Goal: Task Accomplishment & Management: Manage account settings

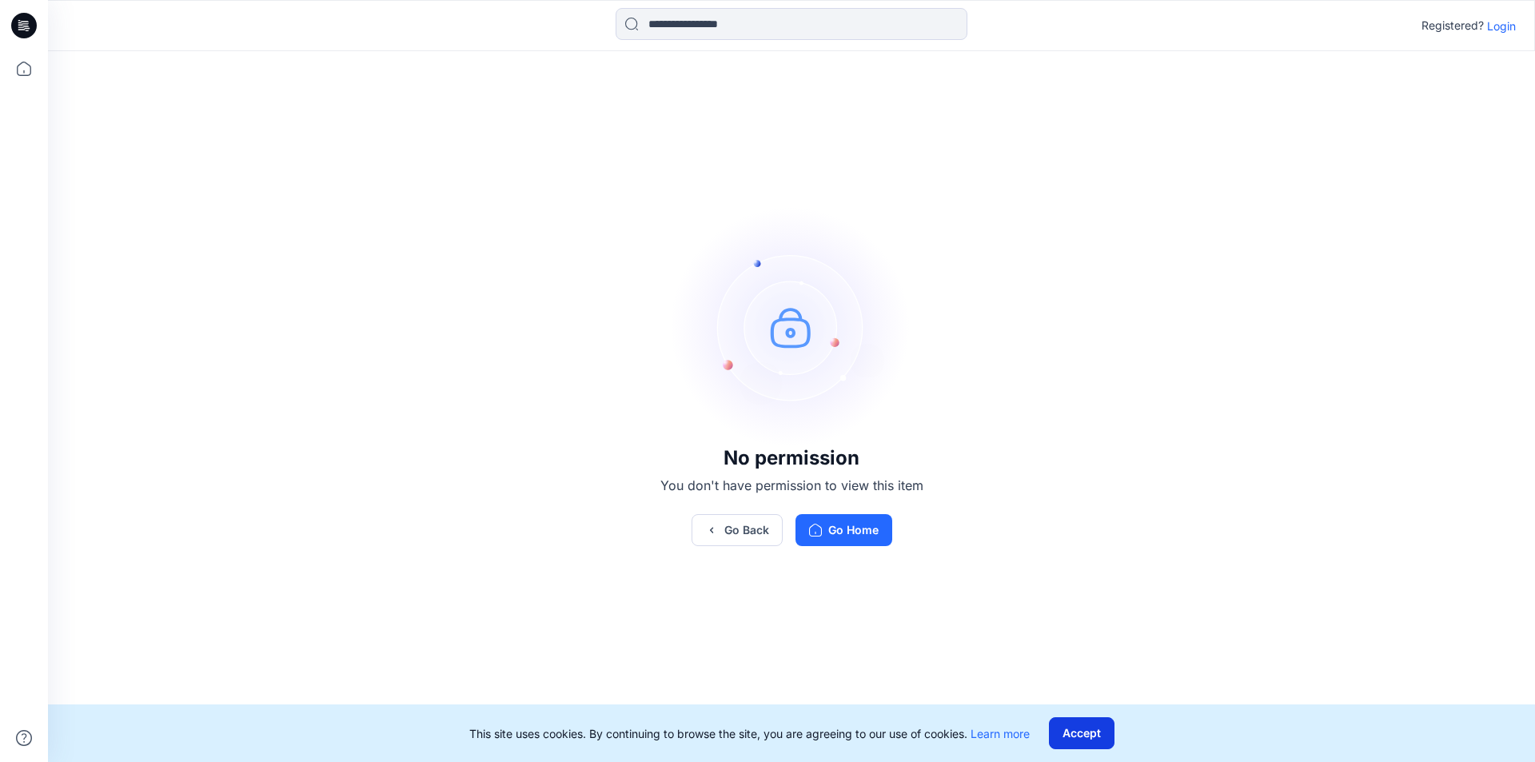
click at [1104, 725] on button "Accept" at bounding box center [1082, 733] width 66 height 32
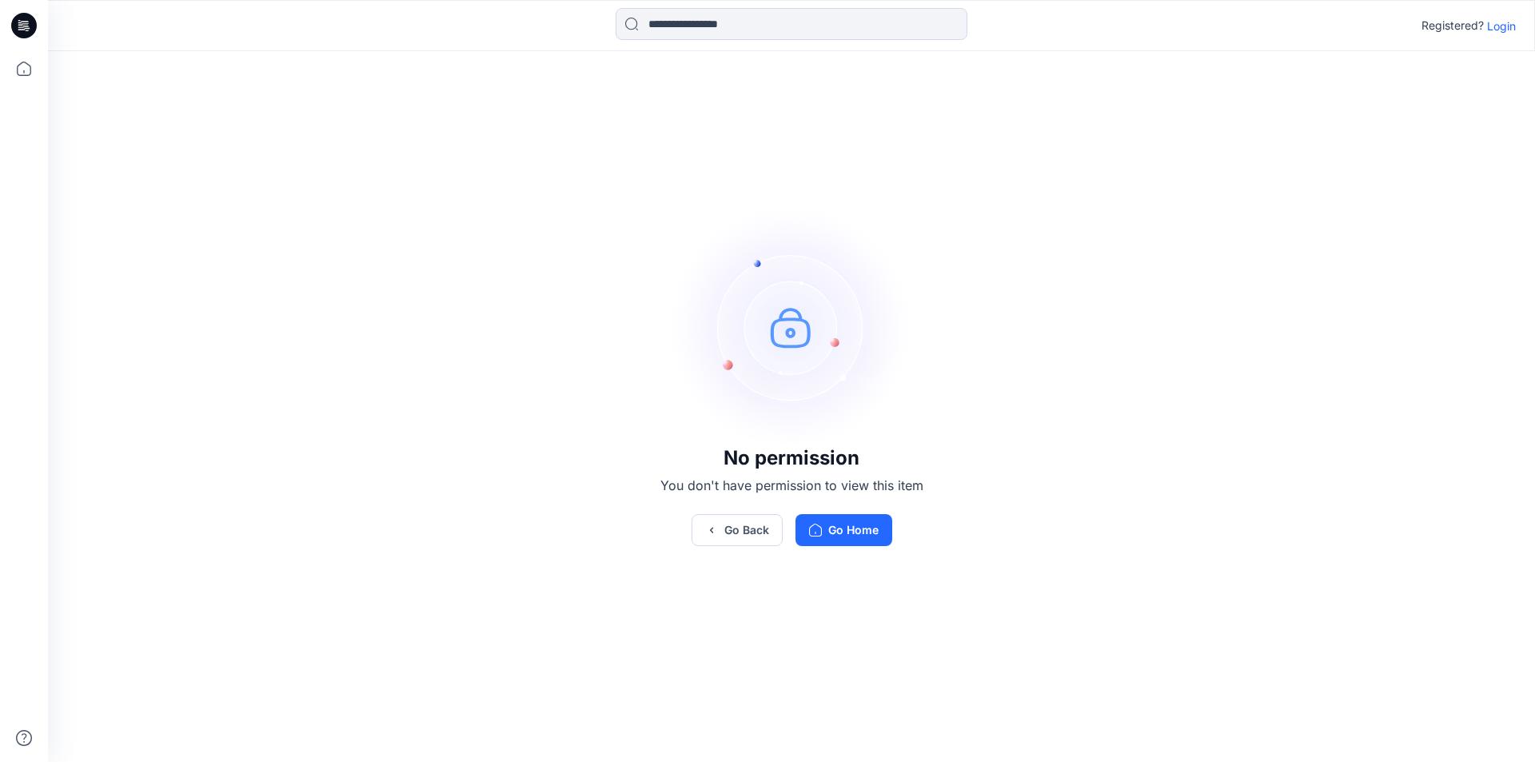
click at [1494, 21] on p "Login" at bounding box center [1501, 26] width 29 height 17
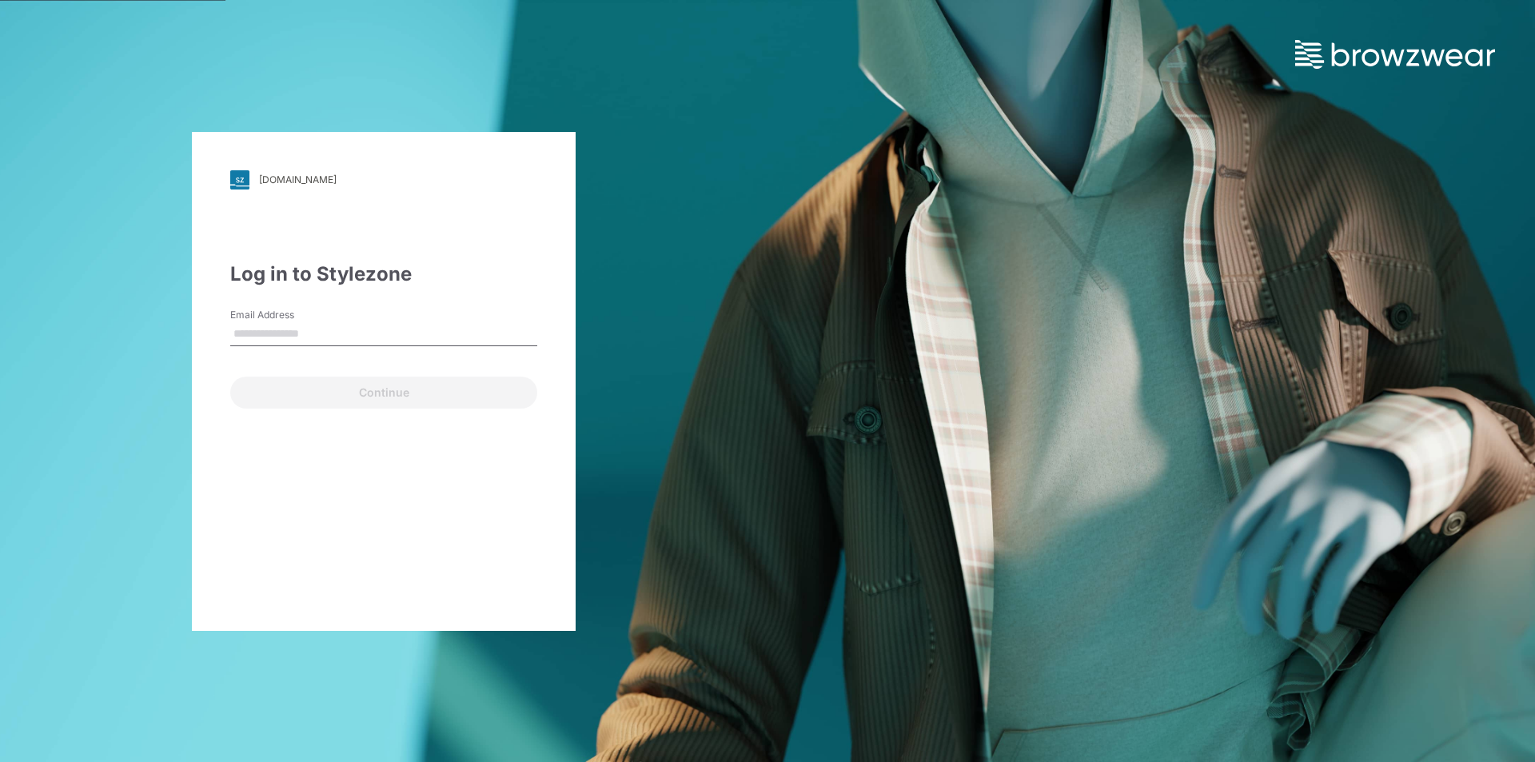
click at [377, 325] on input "Email Address" at bounding box center [383, 334] width 307 height 24
click at [296, 337] on input "Email Address" at bounding box center [383, 334] width 307 height 24
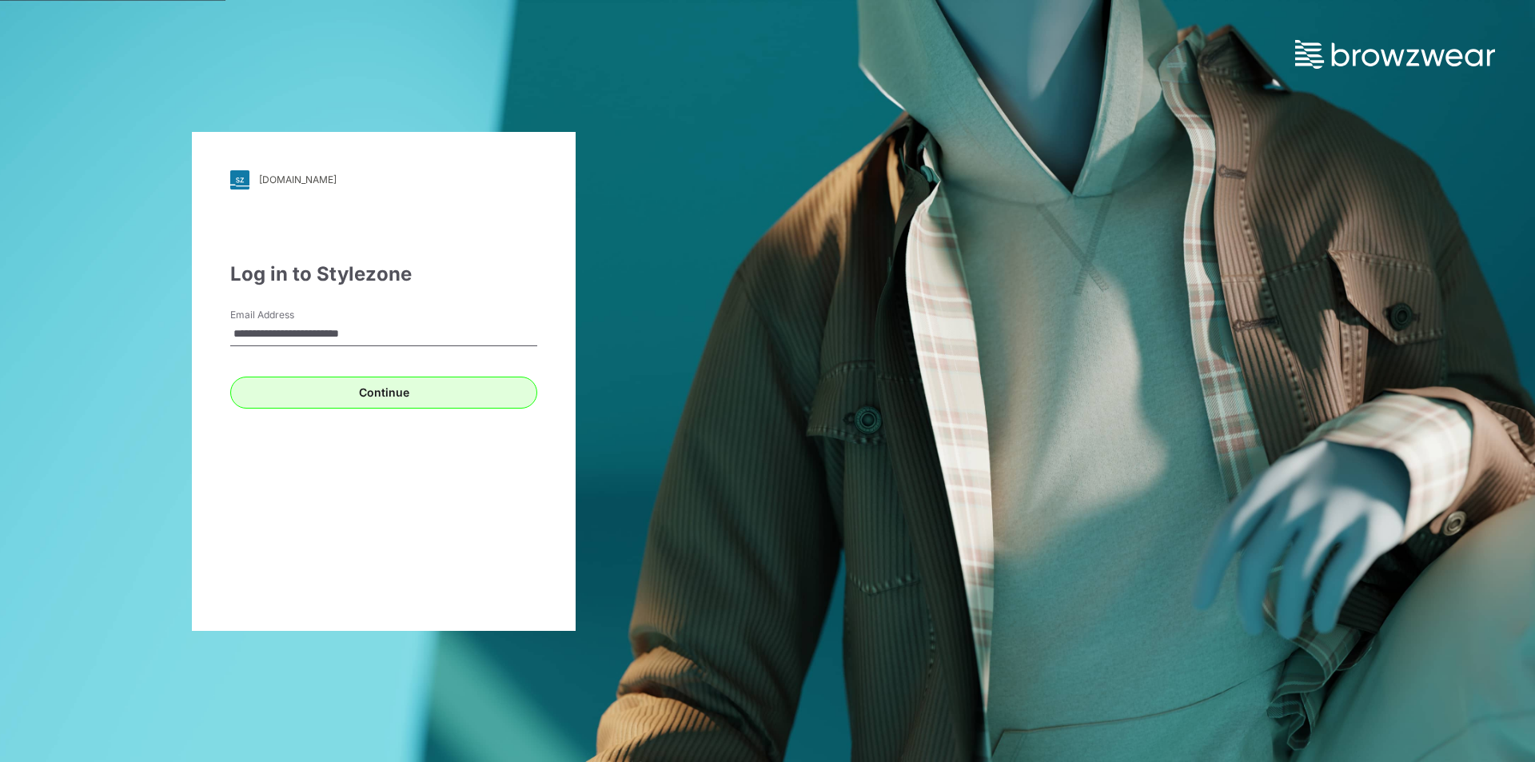
type input "**********"
click at [274, 388] on button "Continue" at bounding box center [383, 393] width 307 height 32
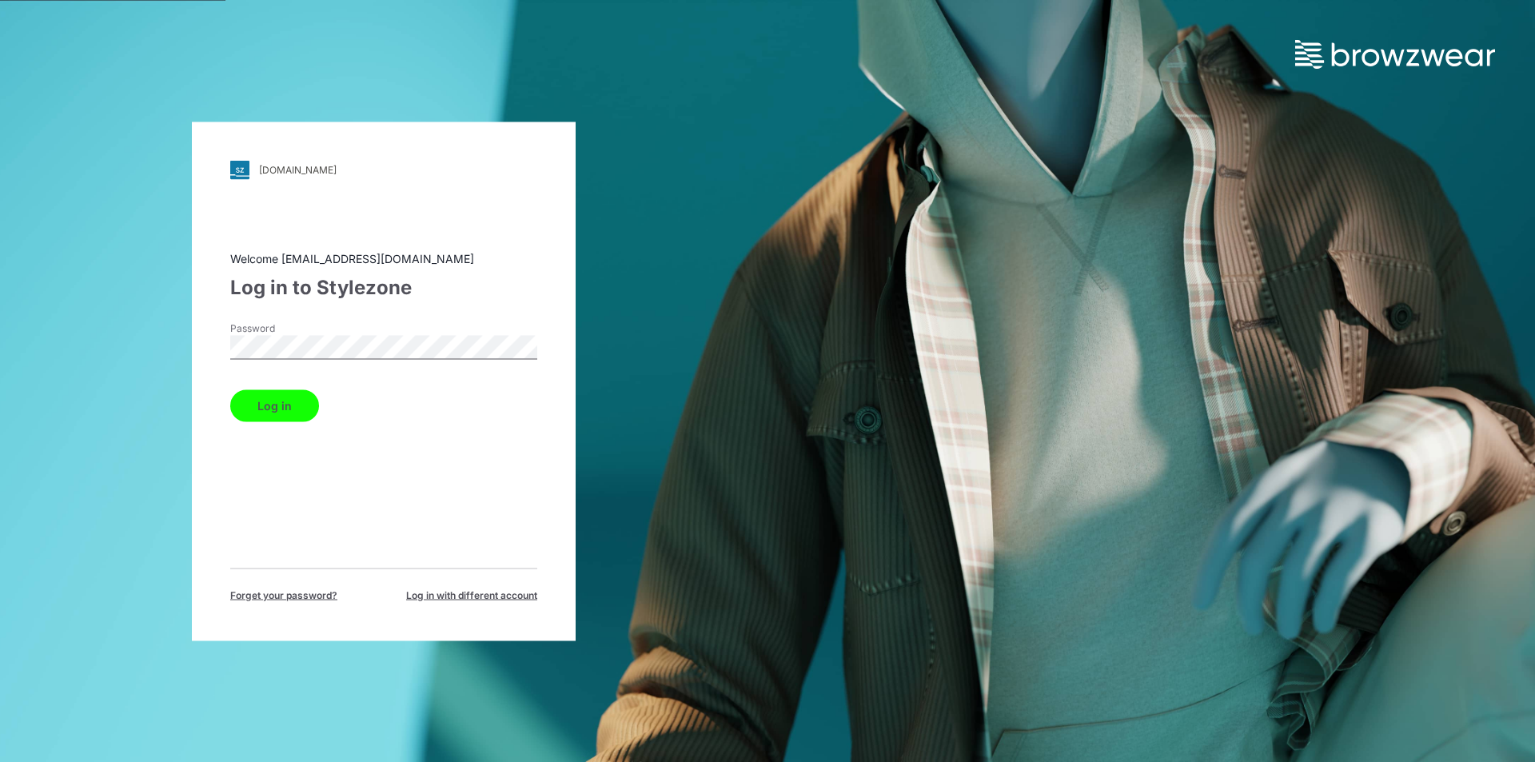
click at [230, 389] on button "Log in" at bounding box center [274, 405] width 89 height 32
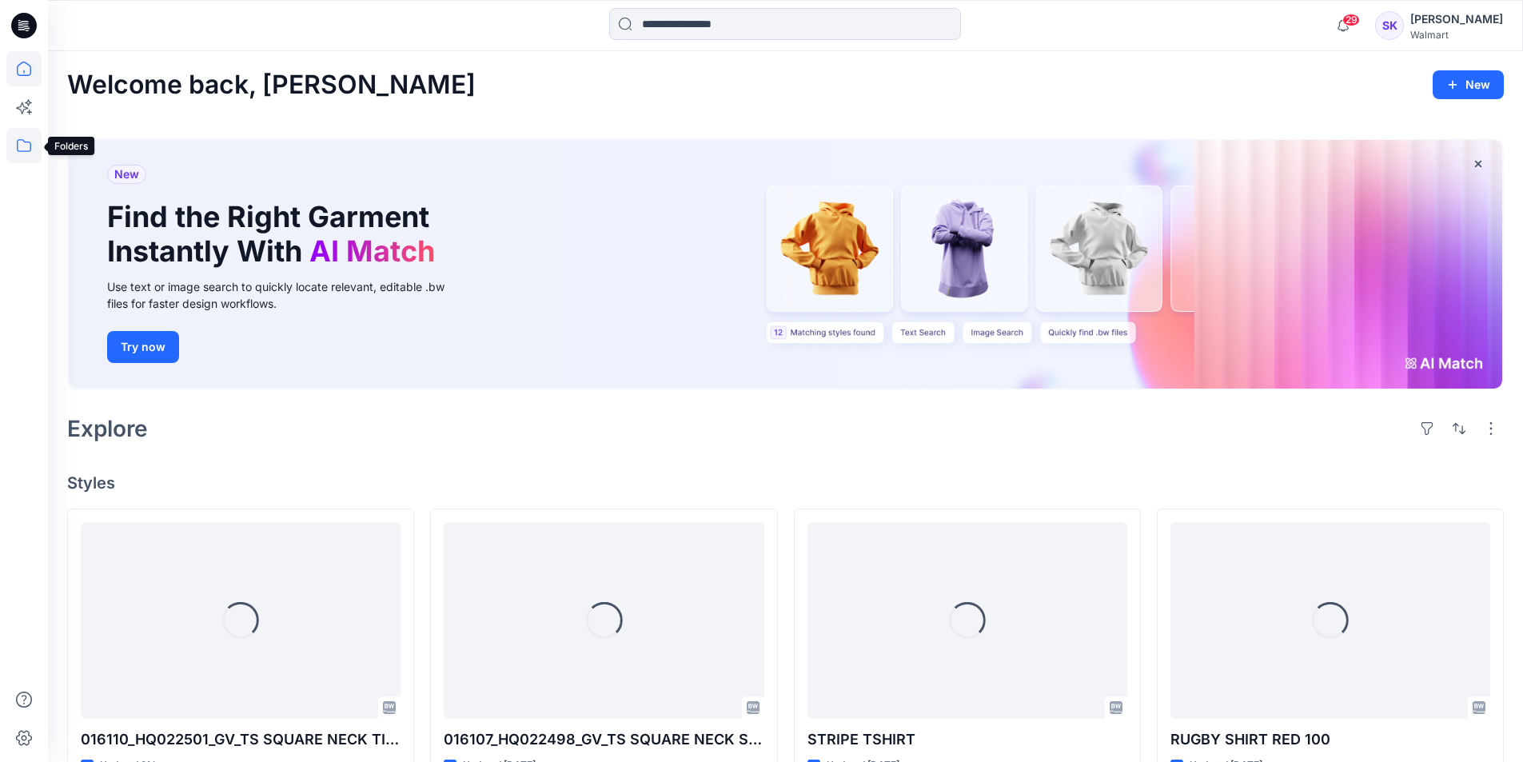
click at [21, 146] on icon at bounding box center [23, 145] width 35 height 35
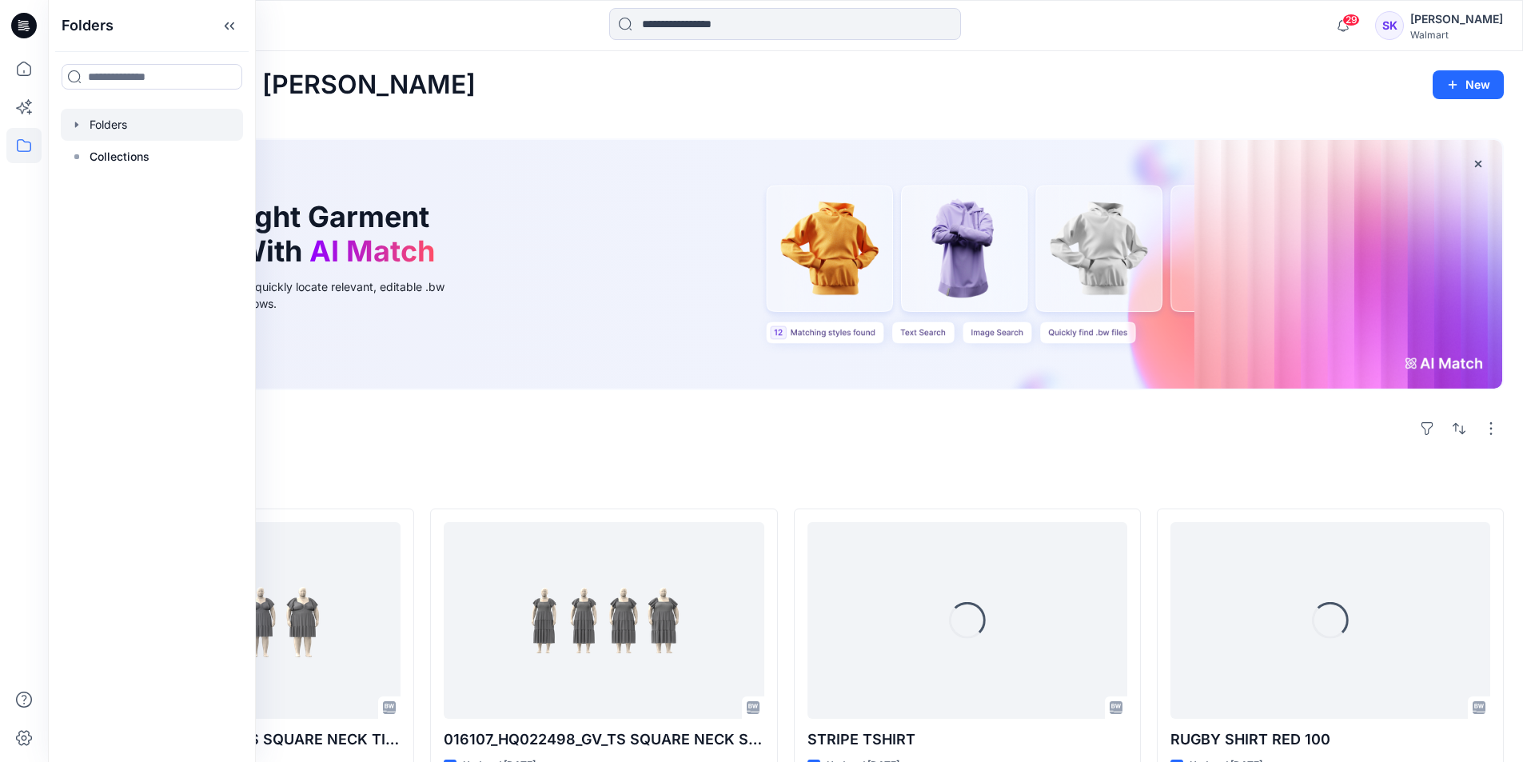
click at [118, 126] on div at bounding box center [152, 125] width 182 height 32
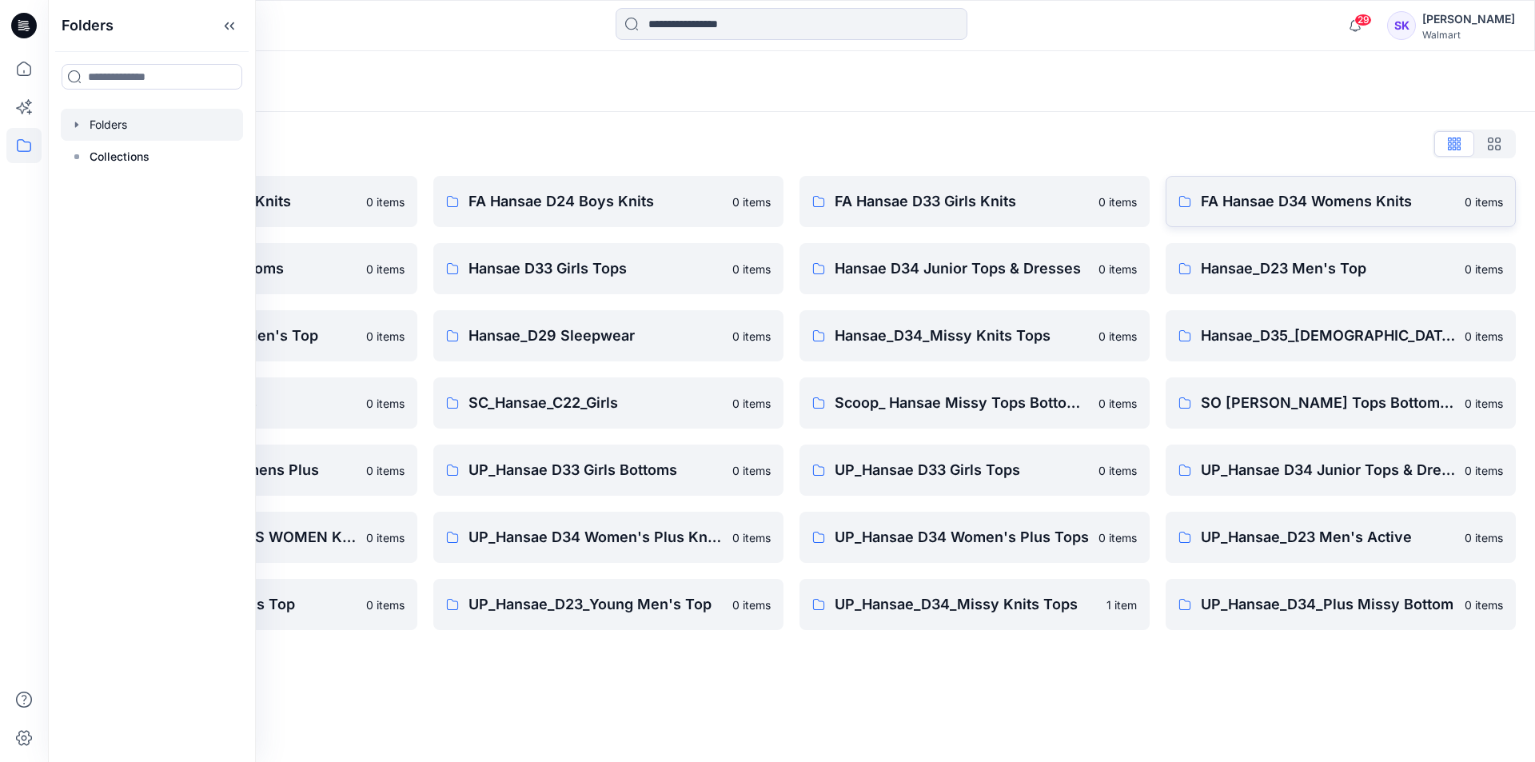
click at [1296, 197] on p "FA Hansae D34 Womens Knits" at bounding box center [1328, 201] width 254 height 22
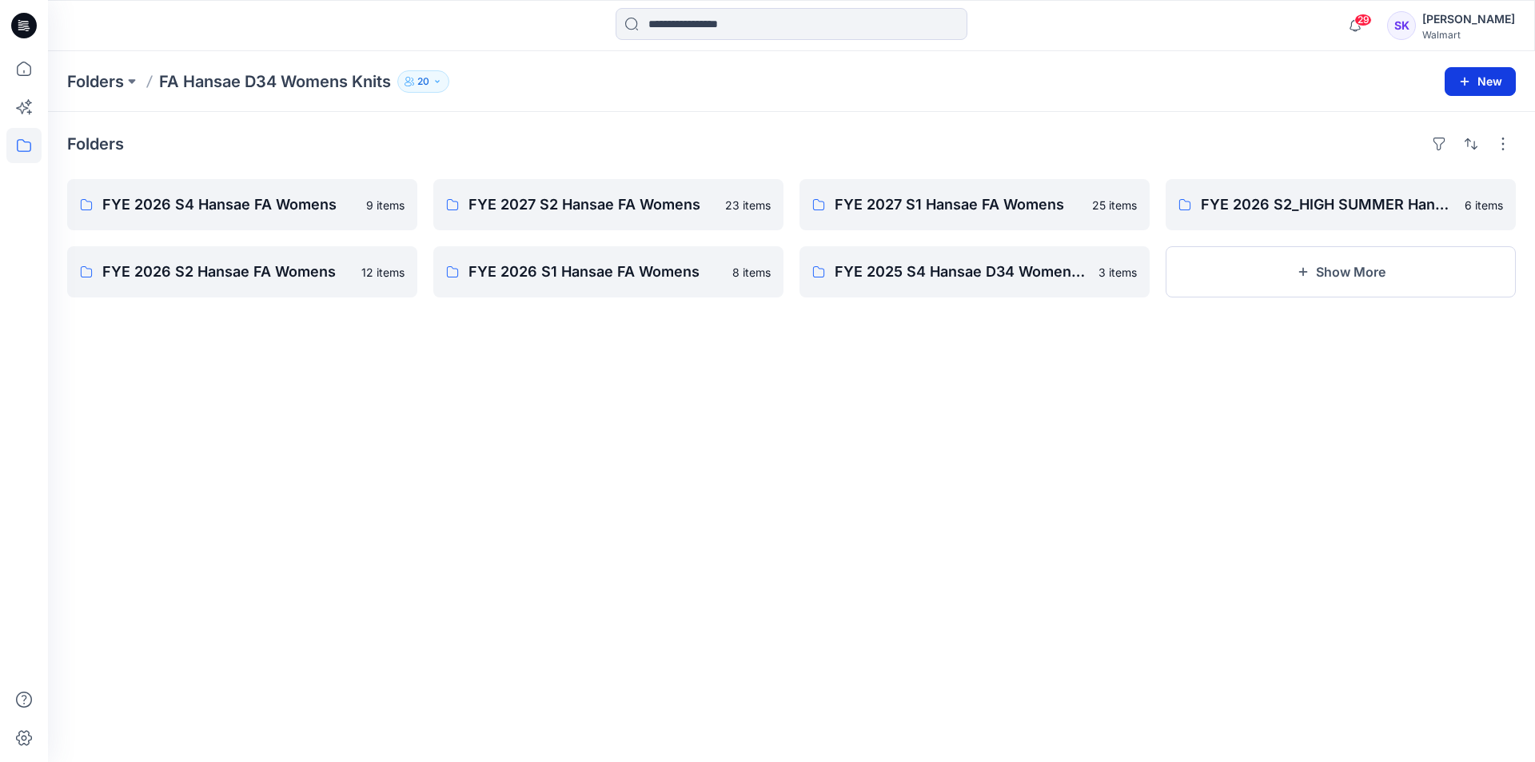
click at [1462, 78] on icon "button" at bounding box center [1465, 81] width 13 height 13
click at [1442, 147] on p "New Folder" at bounding box center [1433, 152] width 59 height 17
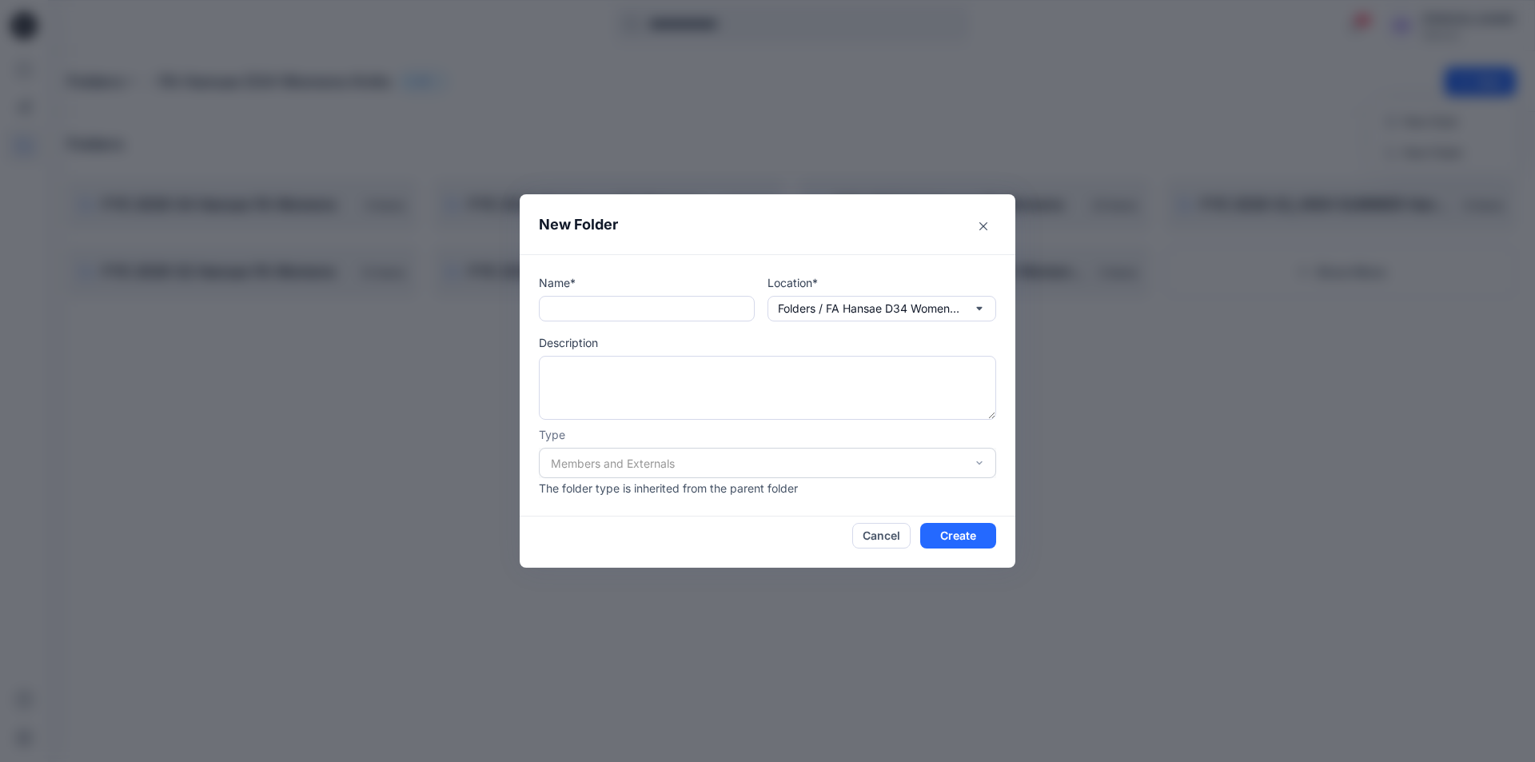
drag, startPoint x: 741, startPoint y: 208, endPoint x: 699, endPoint y: 225, distance: 45.6
click at [699, 225] on header "New Folder" at bounding box center [768, 224] width 496 height 60
click at [594, 303] on input "text" at bounding box center [647, 309] width 216 height 26
click at [610, 317] on input "text" at bounding box center [647, 309] width 216 height 26
type input "**********"
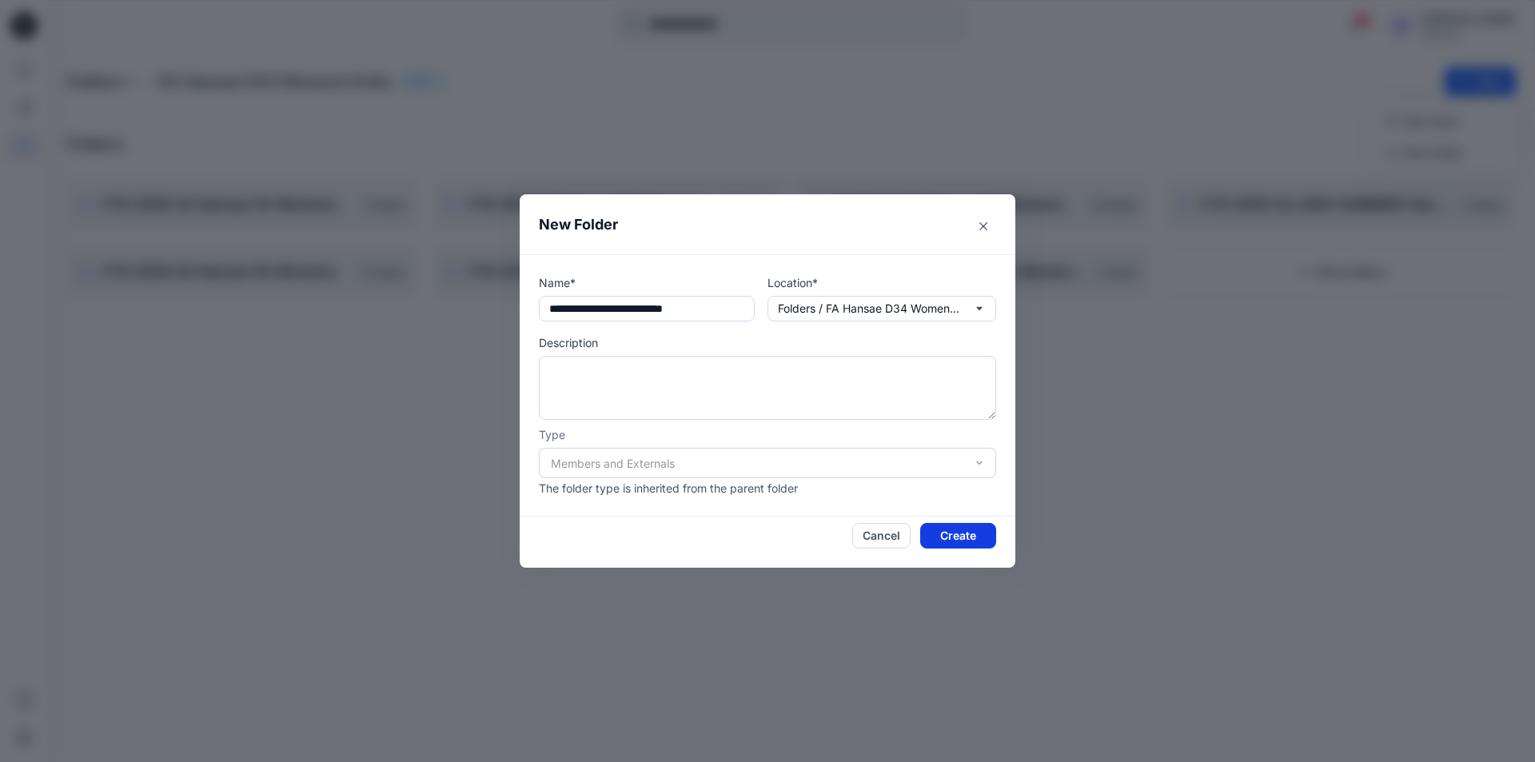
click at [976, 539] on button "Create" at bounding box center [958, 536] width 76 height 26
